Goal: Find specific page/section: Find specific page/section

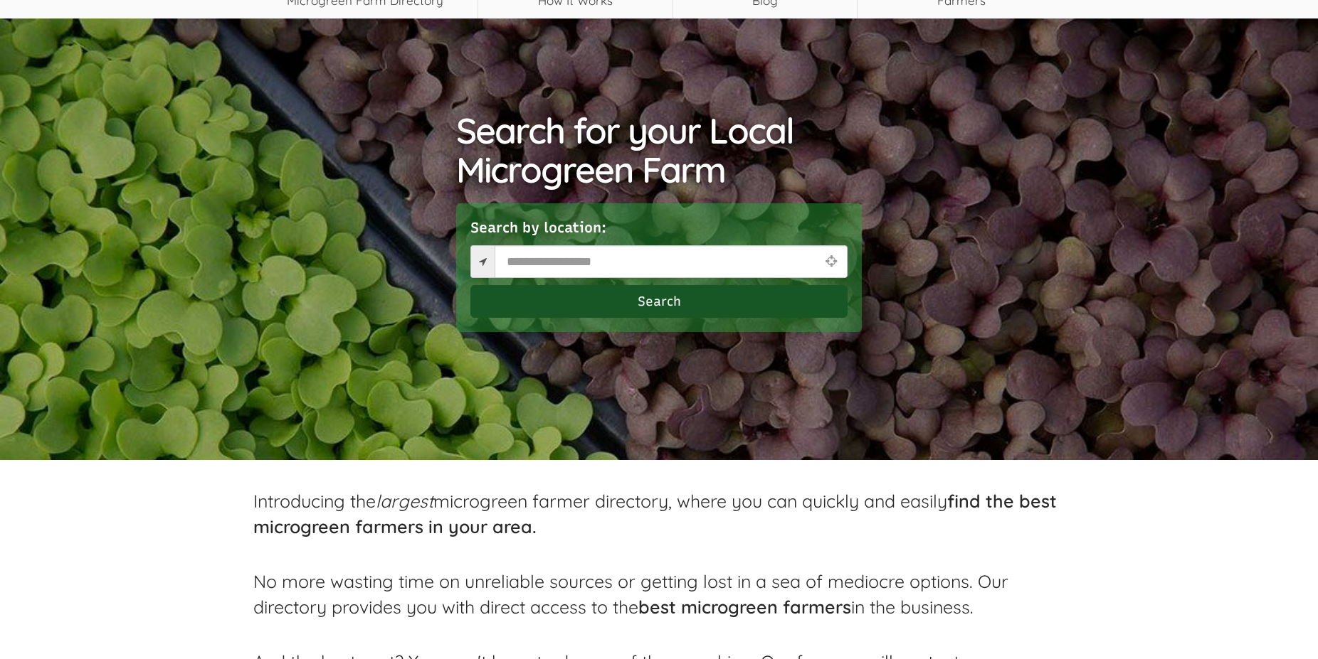
scroll to position [218, 0]
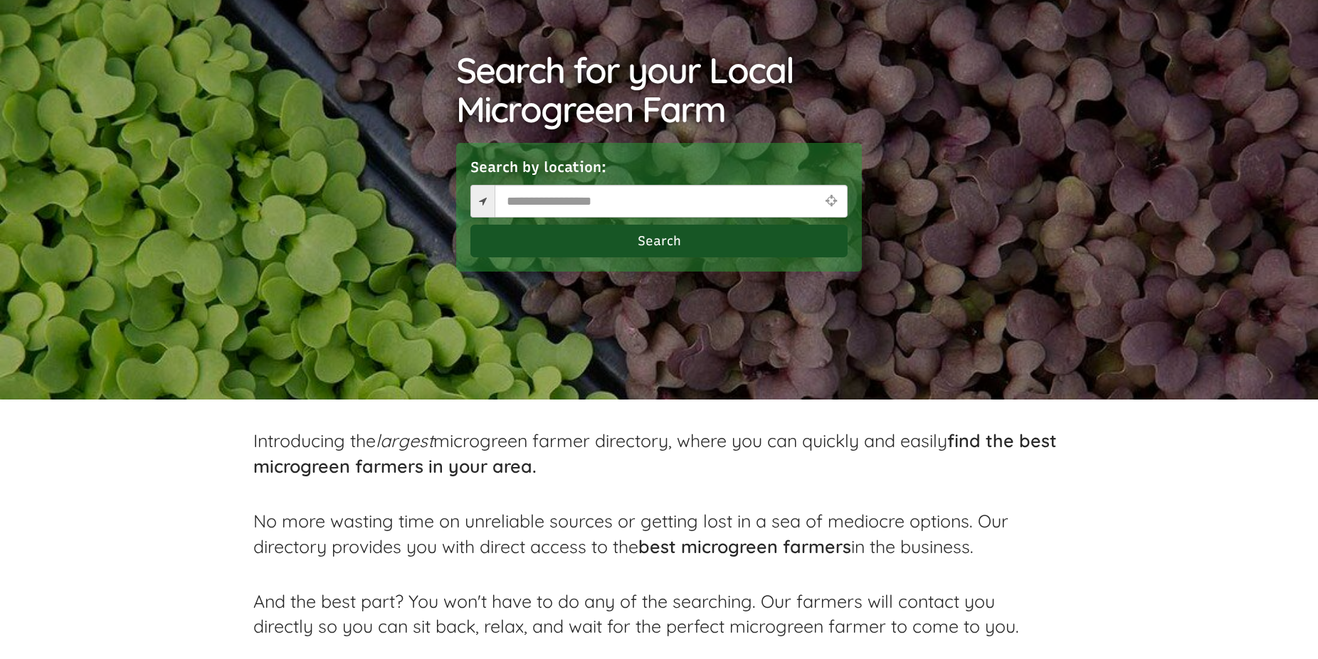
select select "Language Translate Widget"
click at [609, 206] on input "text" at bounding box center [670, 201] width 353 height 33
type input "*"
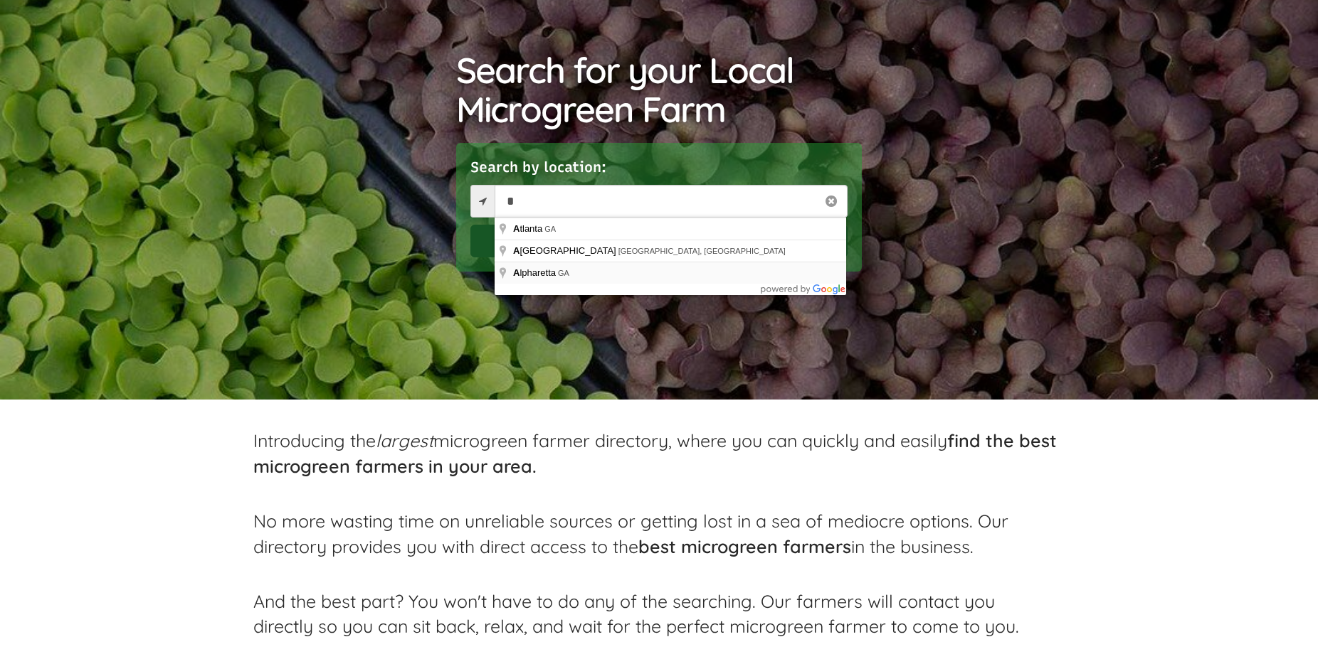
type input "**********"
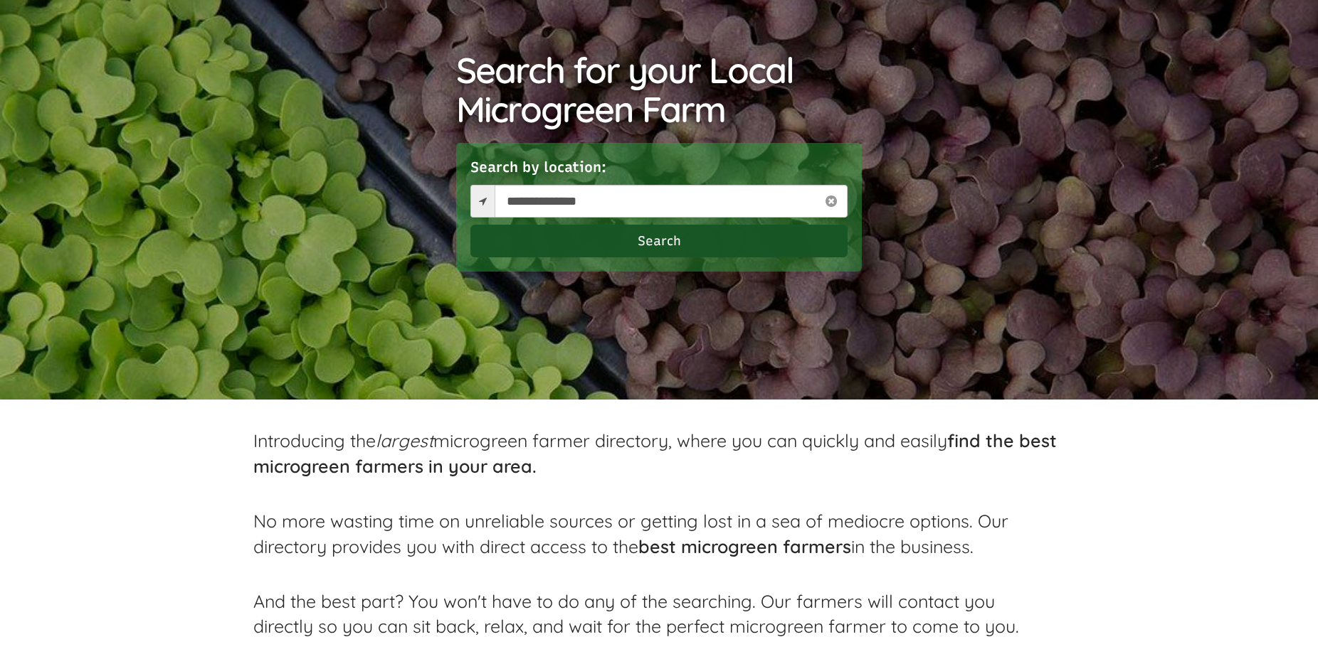
click at [632, 238] on button "Search" at bounding box center [658, 241] width 377 height 33
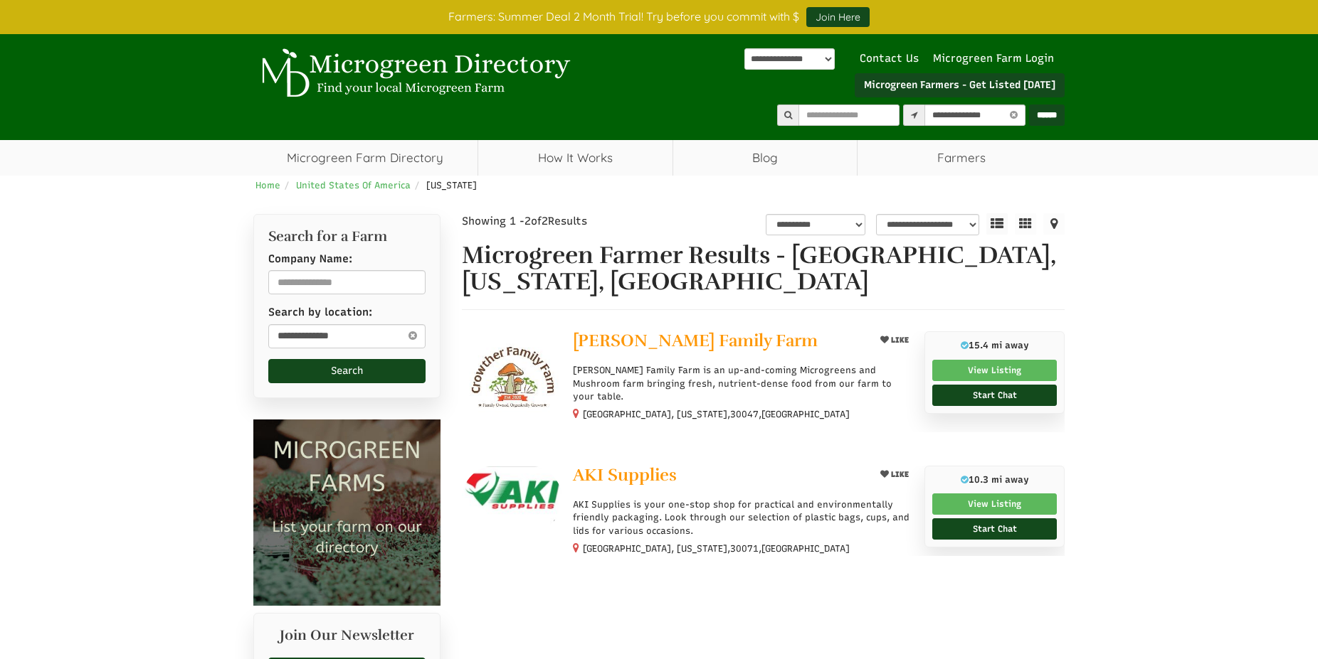
select select "********"
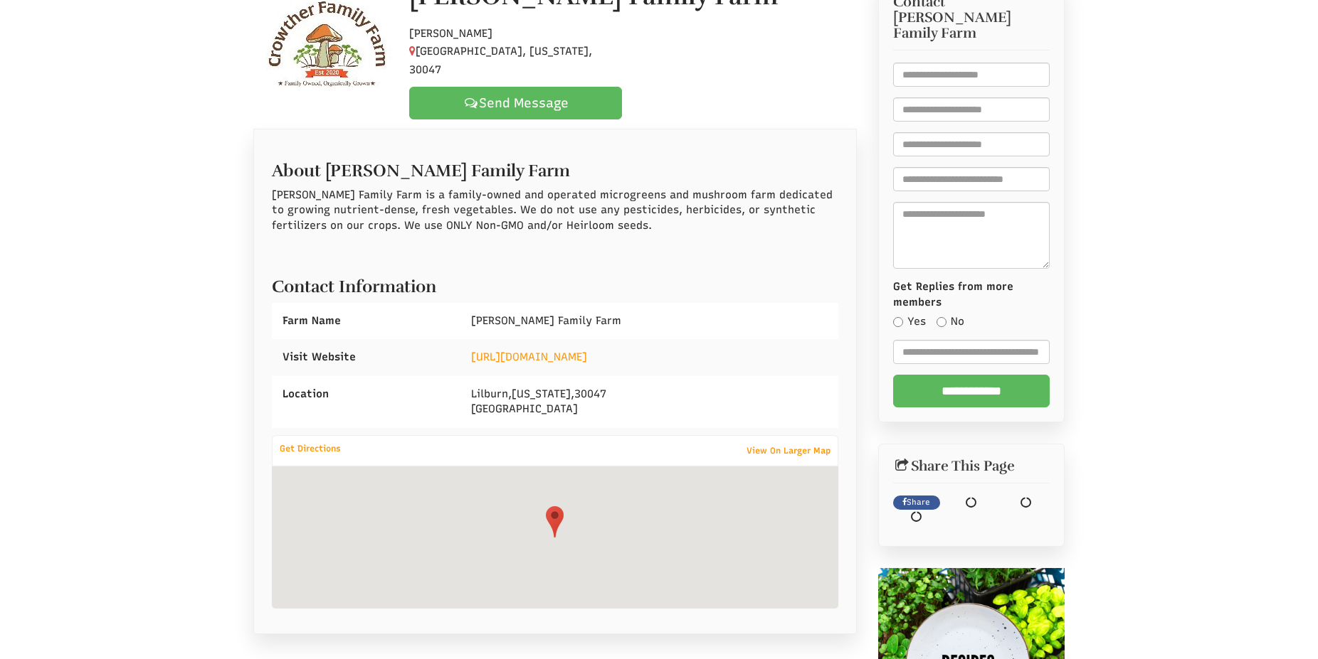
select select "Language Translate Widget"
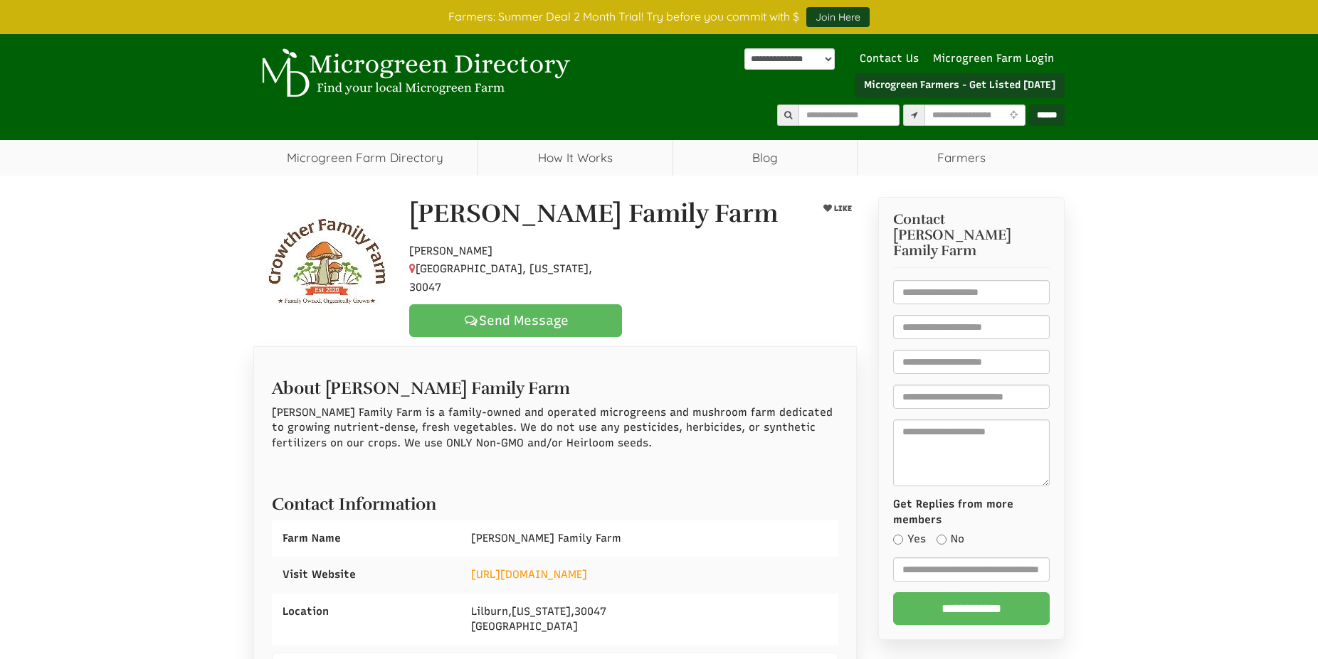
click at [477, 228] on h1 "[PERSON_NAME] Family Farm" at bounding box center [593, 214] width 369 height 28
drag, startPoint x: 412, startPoint y: 223, endPoint x: 674, endPoint y: 230, distance: 262.6
click at [674, 228] on h1 "[PERSON_NAME] Family Farm" at bounding box center [593, 214] width 369 height 28
click at [211, 222] on div "[PERSON_NAME] Family Farm LIKE Hobby Farmer Lilburn, [US_STATE], 30047 Send Mes…" at bounding box center [659, 567] width 1318 height 782
click at [479, 228] on h1 "[PERSON_NAME] Family Farm" at bounding box center [593, 214] width 369 height 28
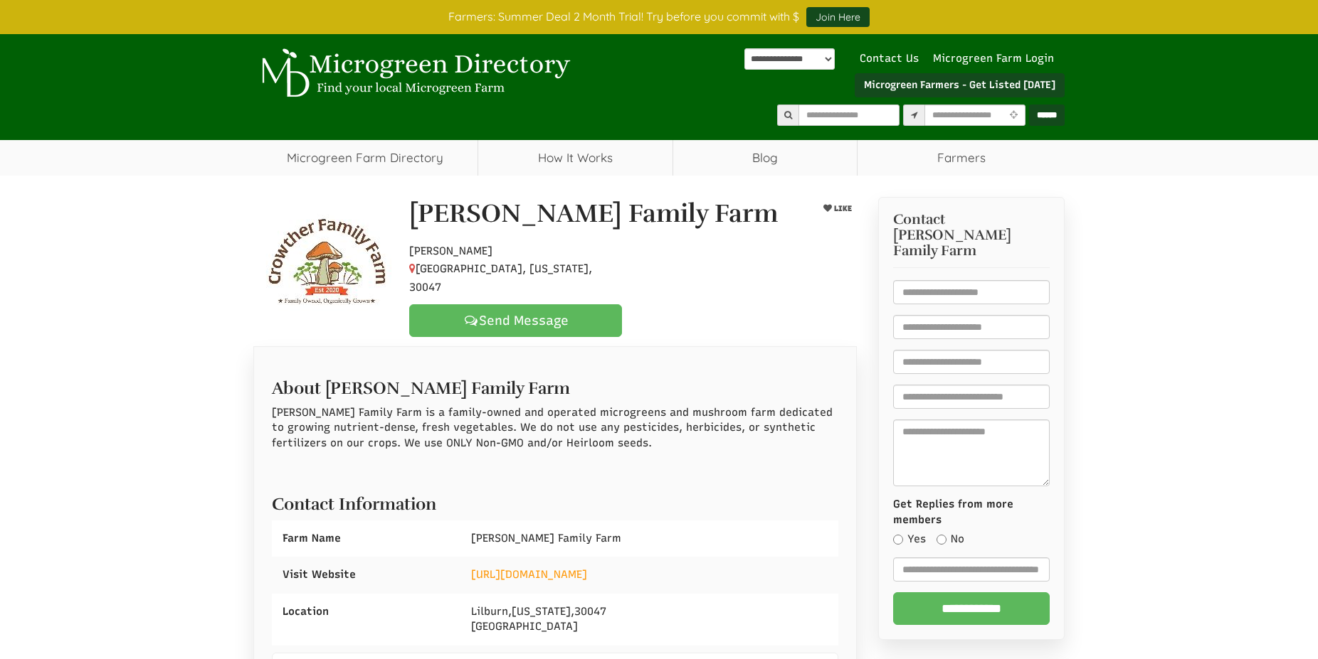
click at [479, 228] on h1 "[PERSON_NAME] Family Farm" at bounding box center [593, 214] width 369 height 28
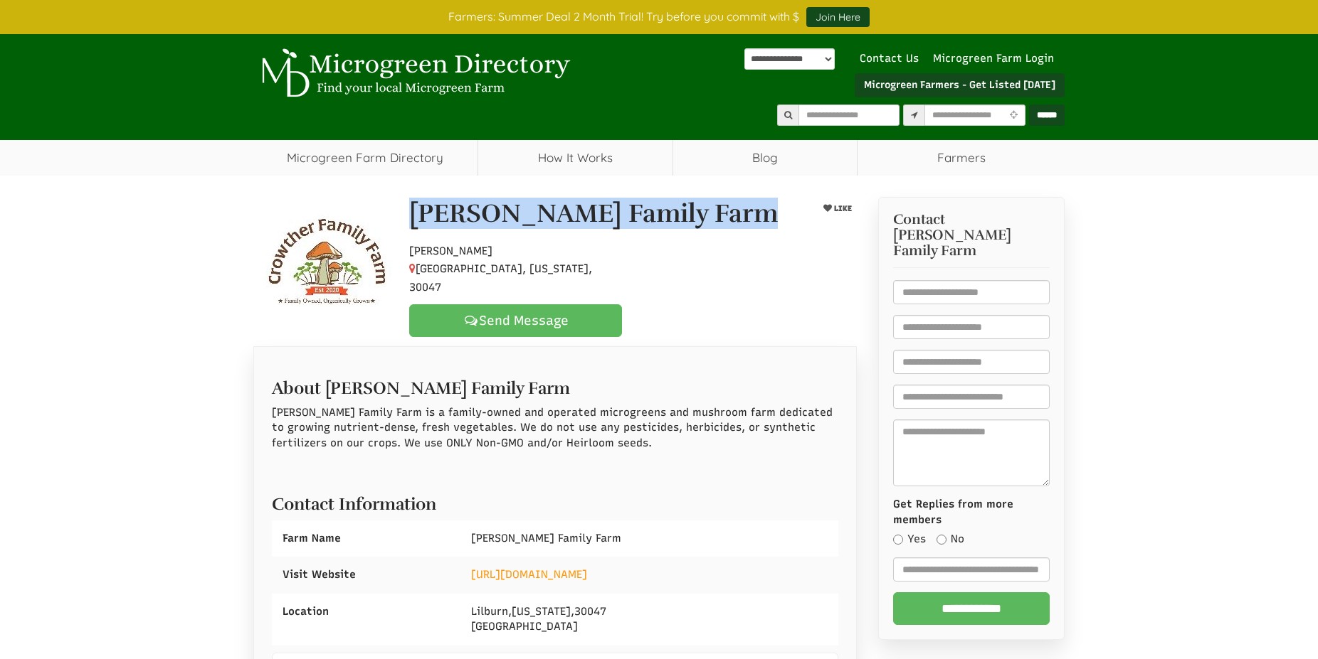
click at [479, 228] on h1 "[PERSON_NAME] Family Farm" at bounding box center [593, 214] width 369 height 28
